Goal: Task Accomplishment & Management: Manage account settings

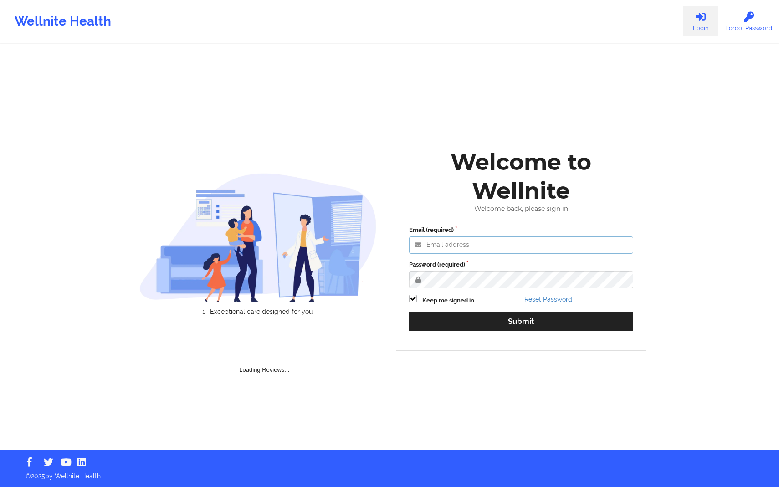
click at [541, 241] on input "Email (required)" at bounding box center [521, 244] width 224 height 17
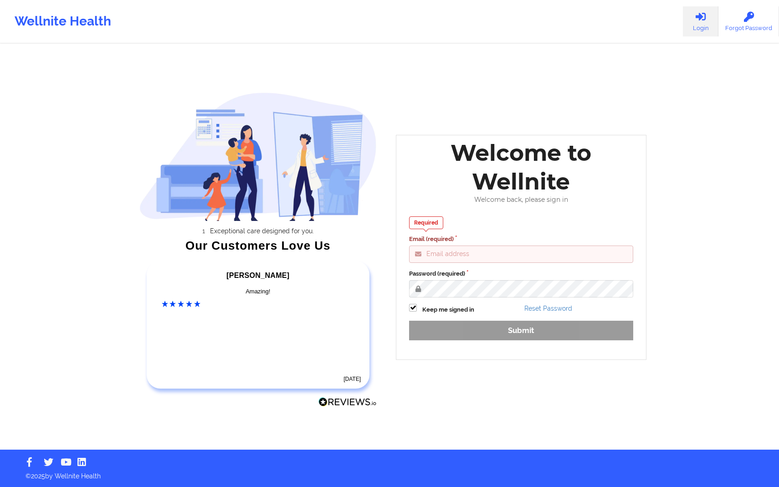
type input "[PERSON_NAME][EMAIL_ADDRESS][DOMAIN_NAME]"
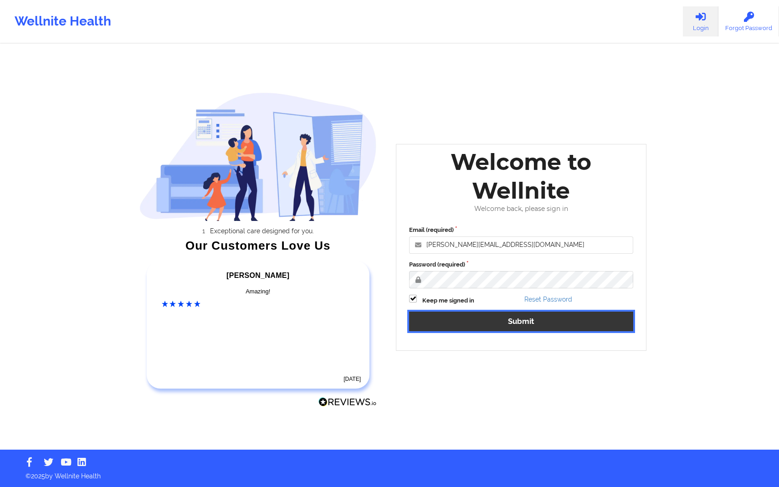
click at [538, 317] on button "Submit" at bounding box center [521, 322] width 224 height 20
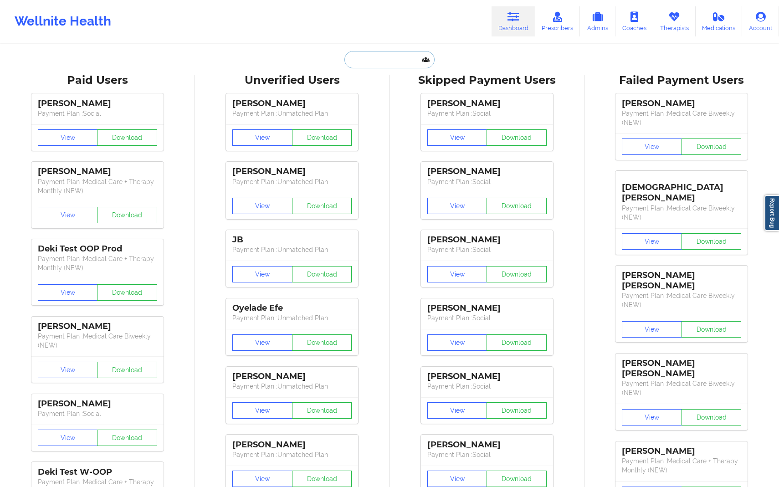
click at [403, 60] on input "text" at bounding box center [389, 59] width 90 height 17
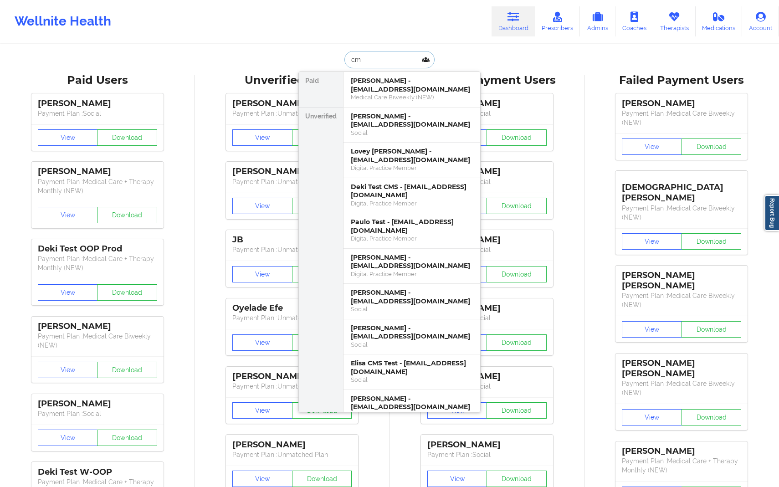
type input "c"
type input "[DATE]"
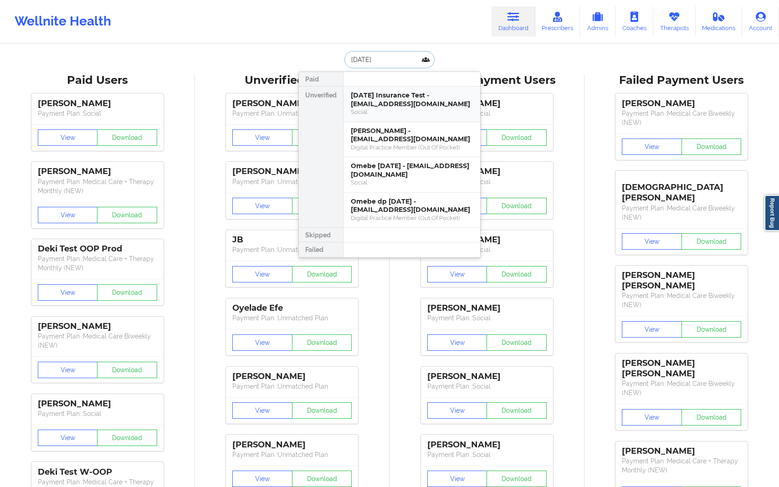
click at [407, 115] on div "Social" at bounding box center [412, 112] width 122 height 8
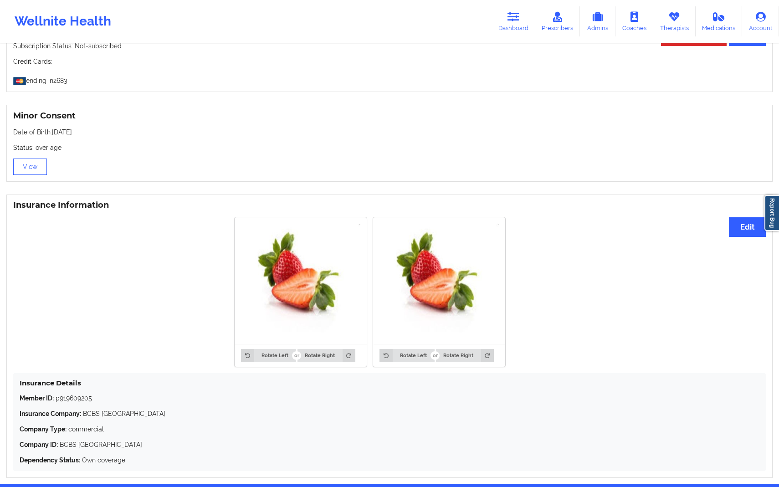
scroll to position [566, 0]
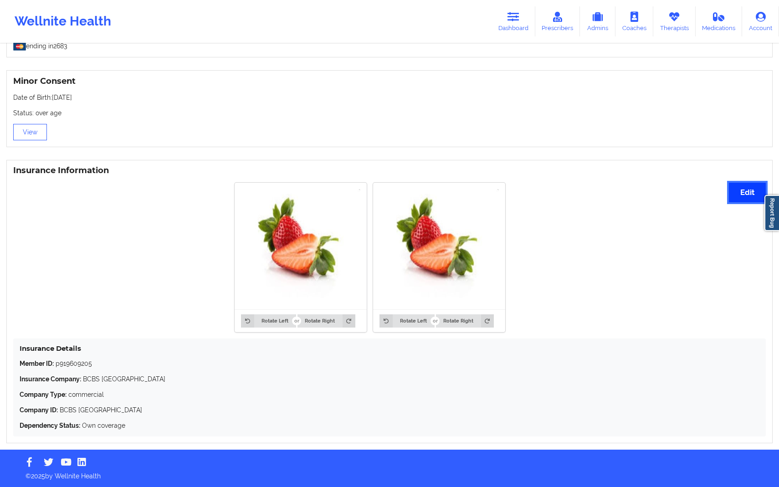
click at [737, 199] on button "Edit" at bounding box center [747, 193] width 37 height 20
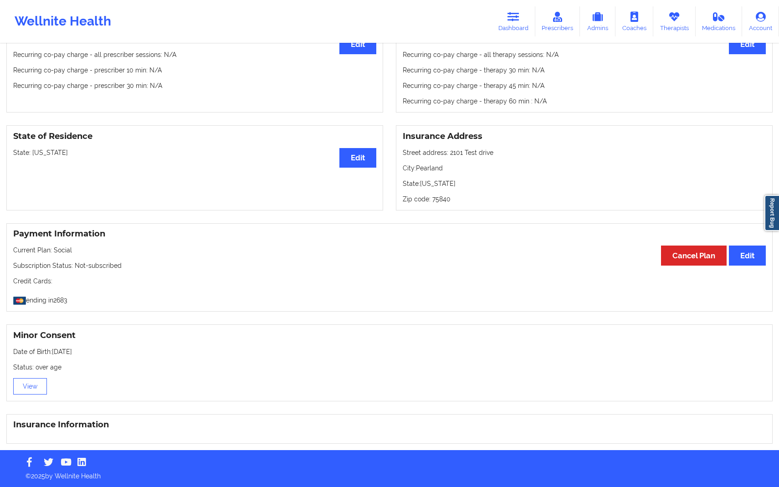
scroll to position [562, 0]
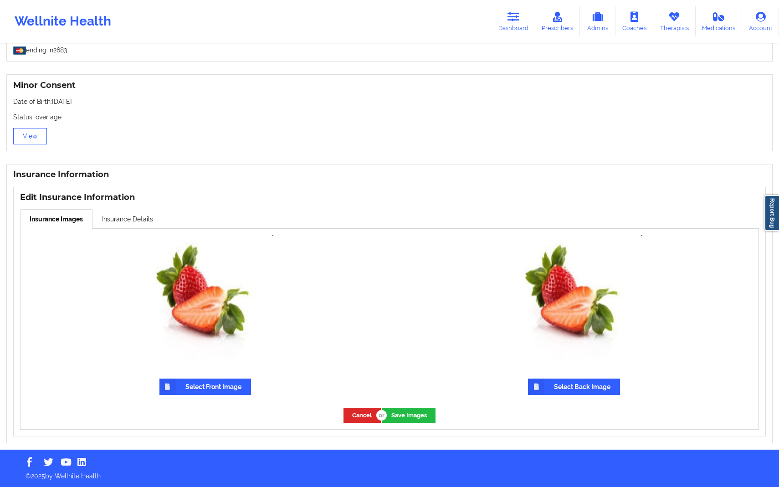
click at [224, 392] on label "Select Front Image" at bounding box center [205, 386] width 92 height 16
click at [0, 0] on input "Select Front Image" at bounding box center [0, 0] width 0 height 0
click at [515, 21] on icon at bounding box center [513, 17] width 12 height 10
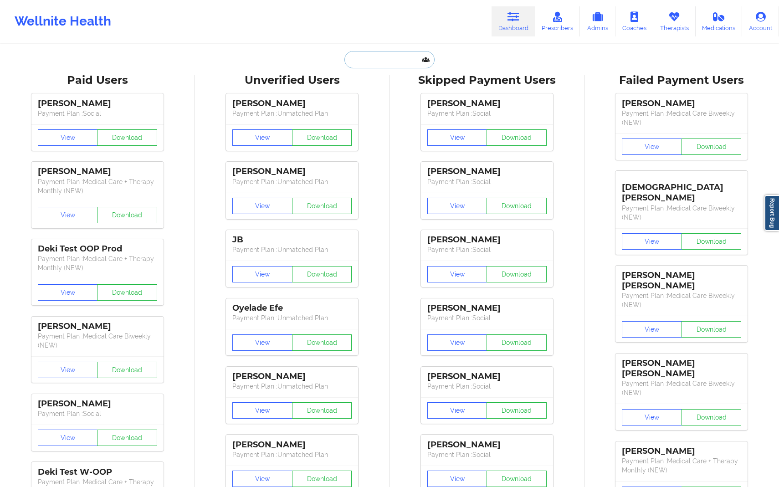
click at [393, 67] on input "text" at bounding box center [389, 59] width 90 height 17
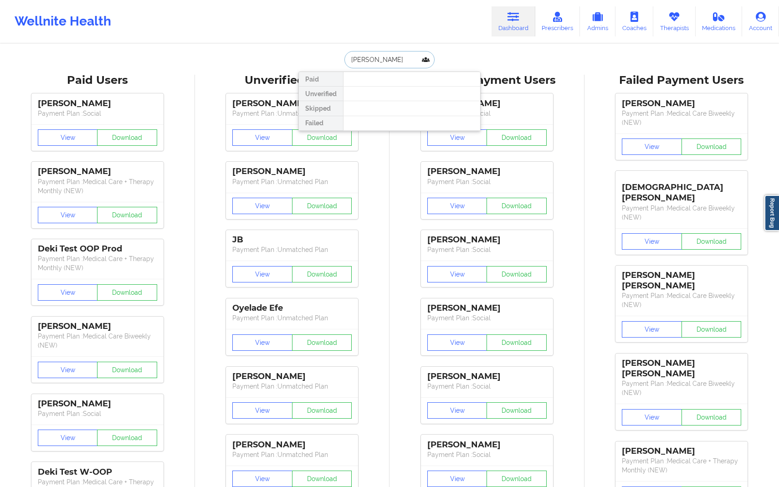
click at [375, 60] on input "[PERSON_NAME]" at bounding box center [389, 59] width 90 height 17
type input "[PERSON_NAME]"
click at [417, 63] on input "[PERSON_NAME]" at bounding box center [389, 59] width 90 height 17
drag, startPoint x: 403, startPoint y: 60, endPoint x: 335, endPoint y: 59, distance: 67.4
click at [335, 59] on div "[PERSON_NAME] Paid Unverified Skipped Failed" at bounding box center [389, 59] width 182 height 17
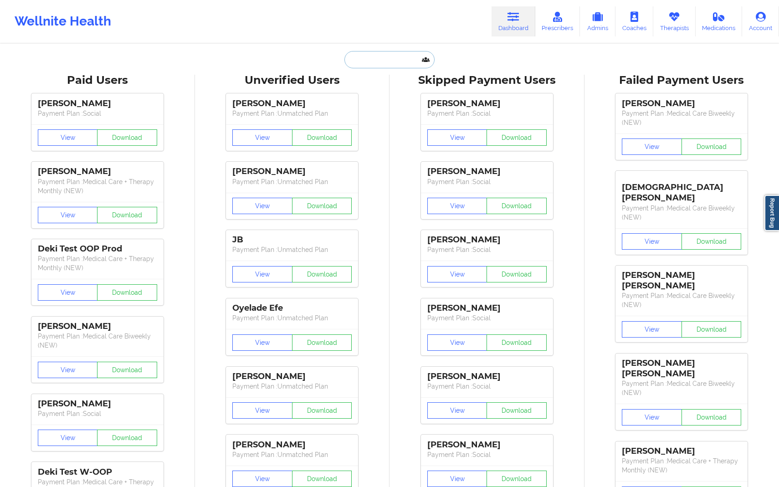
paste input "[EMAIL_ADDRESS][DOMAIN_NAME]"
type input "[EMAIL_ADDRESS][DOMAIN_NAME]"
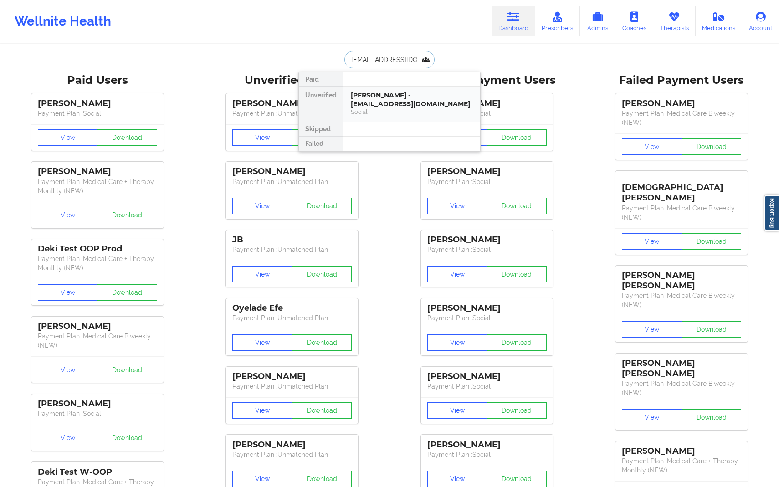
click at [404, 106] on div "[PERSON_NAME] - [EMAIL_ADDRESS][DOMAIN_NAME]" at bounding box center [412, 99] width 122 height 17
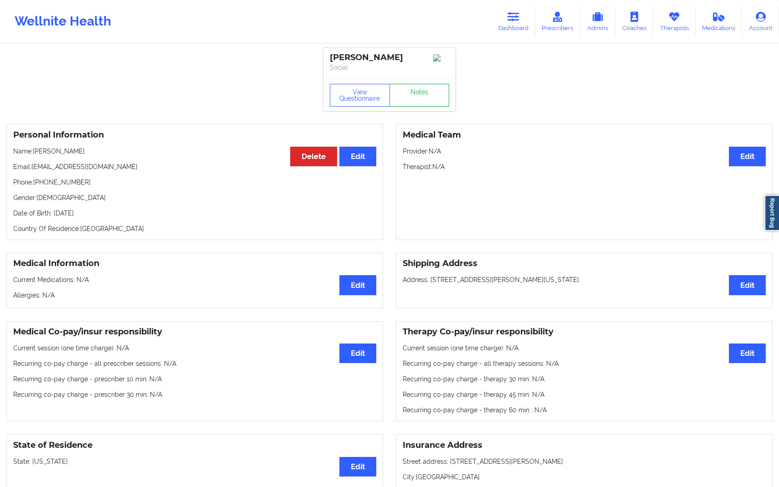
click at [434, 97] on link "Notes" at bounding box center [419, 95] width 60 height 23
click at [357, 100] on button "View Questionnaire" at bounding box center [360, 95] width 60 height 23
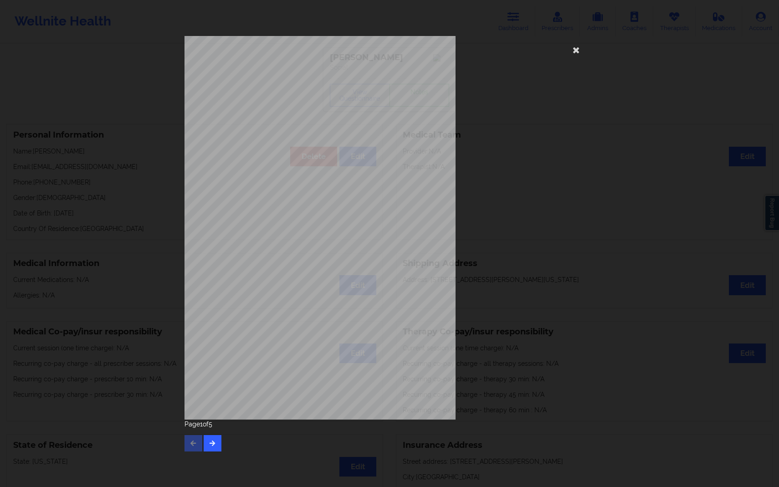
click at [501, 266] on div "[STREET_ADDRESS] What state do you live in ? [US_STATE] Full Name [PERSON_NAME]…" at bounding box center [389, 228] width 410 height 384
click at [576, 52] on icon at bounding box center [576, 49] width 15 height 15
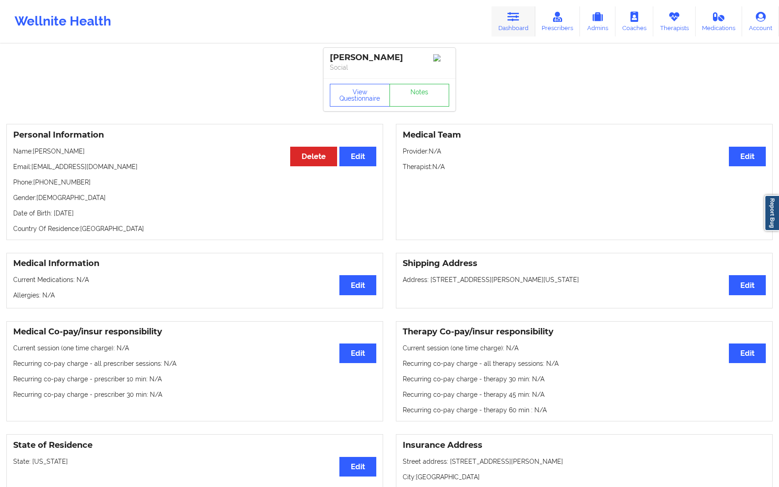
click at [517, 20] on icon at bounding box center [513, 17] width 12 height 10
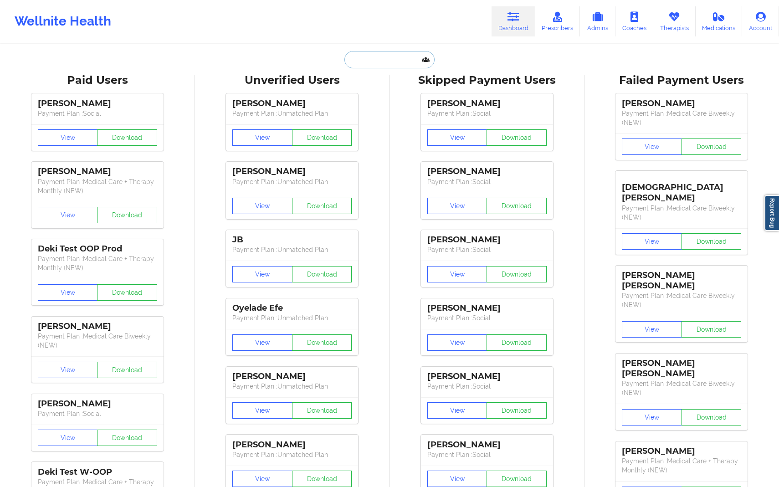
click at [408, 63] on input "text" at bounding box center [389, 59] width 90 height 17
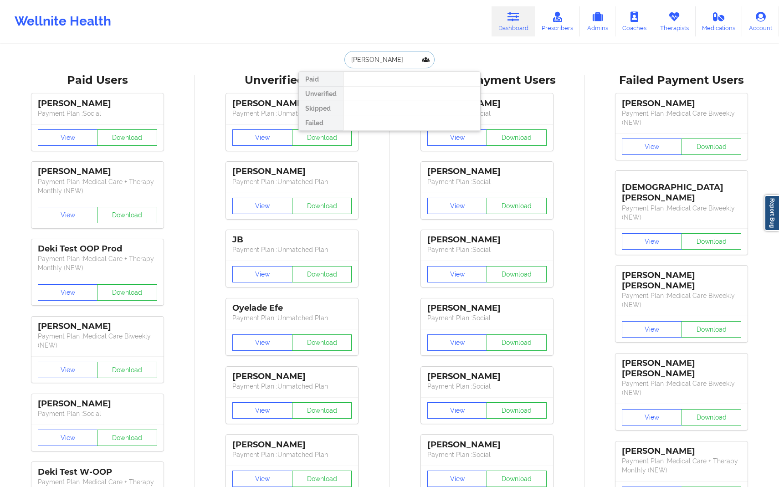
drag, startPoint x: 404, startPoint y: 60, endPoint x: 346, endPoint y: 62, distance: 58.8
click at [346, 62] on input "[PERSON_NAME]" at bounding box center [389, 59] width 90 height 17
type input "[PERSON_NAME]"
click at [369, 116] on div "Social" at bounding box center [412, 112] width 122 height 8
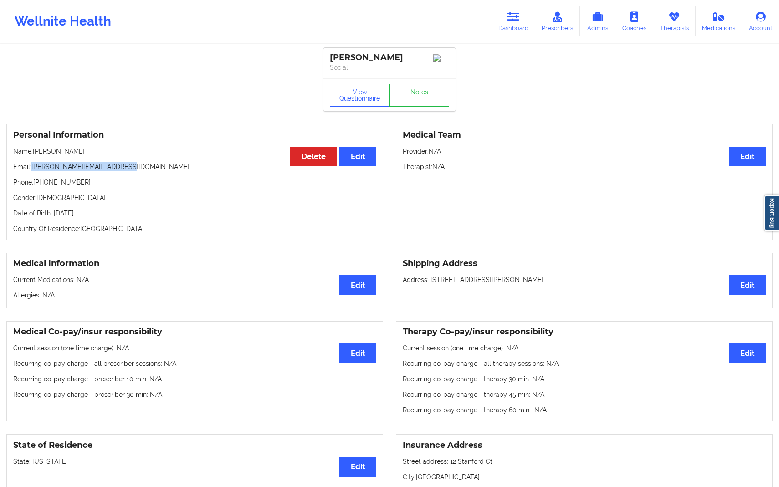
drag, startPoint x: 34, startPoint y: 169, endPoint x: 132, endPoint y: 169, distance: 97.5
click at [132, 169] on p "Email: [PERSON_NAME][EMAIL_ADDRESS][DOMAIN_NAME]" at bounding box center [194, 166] width 363 height 9
copy p "[PERSON_NAME][EMAIL_ADDRESS][DOMAIN_NAME]"
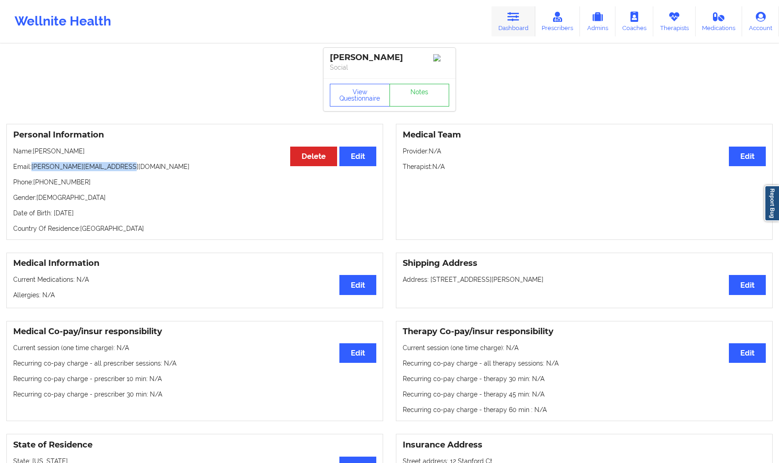
click at [511, 27] on link "Dashboard" at bounding box center [513, 21] width 44 height 30
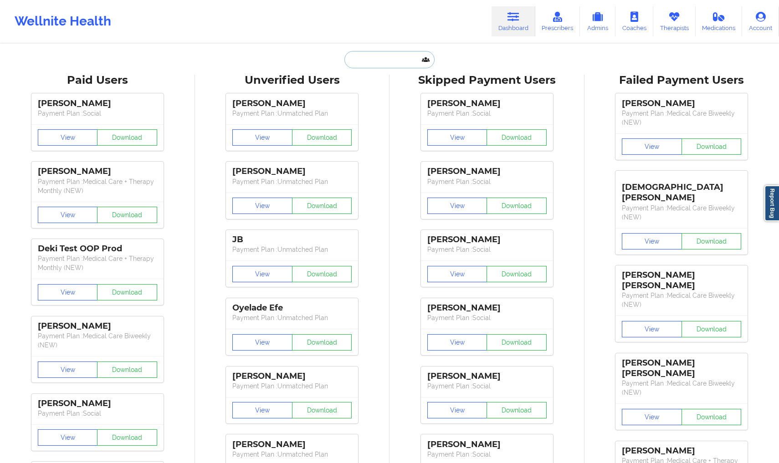
click at [396, 64] on input "text" at bounding box center [389, 59] width 90 height 17
paste input "[EMAIL_ADDRESS][DOMAIN_NAME]"
type input "[EMAIL_ADDRESS][DOMAIN_NAME]"
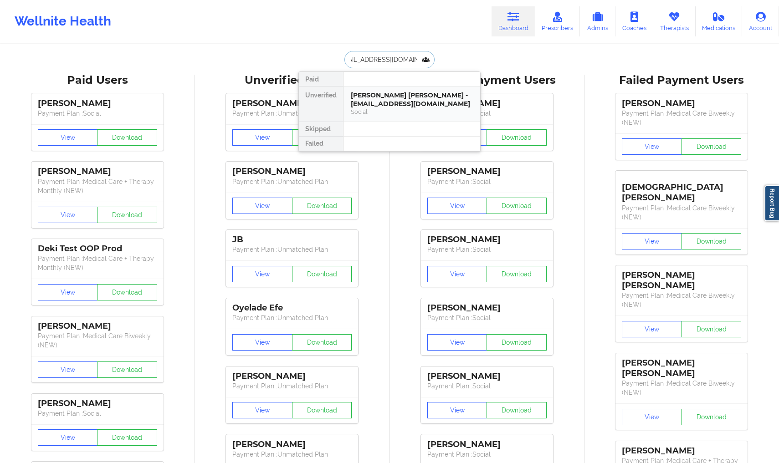
click at [396, 103] on div "[PERSON_NAME] [PERSON_NAME] - [EMAIL_ADDRESS][DOMAIN_NAME]" at bounding box center [412, 99] width 122 height 17
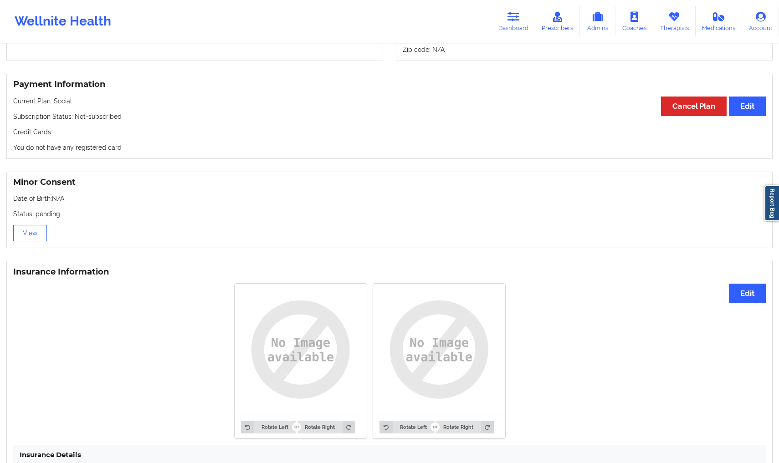
scroll to position [451, 0]
